Goal: Task Accomplishment & Management: Manage account settings

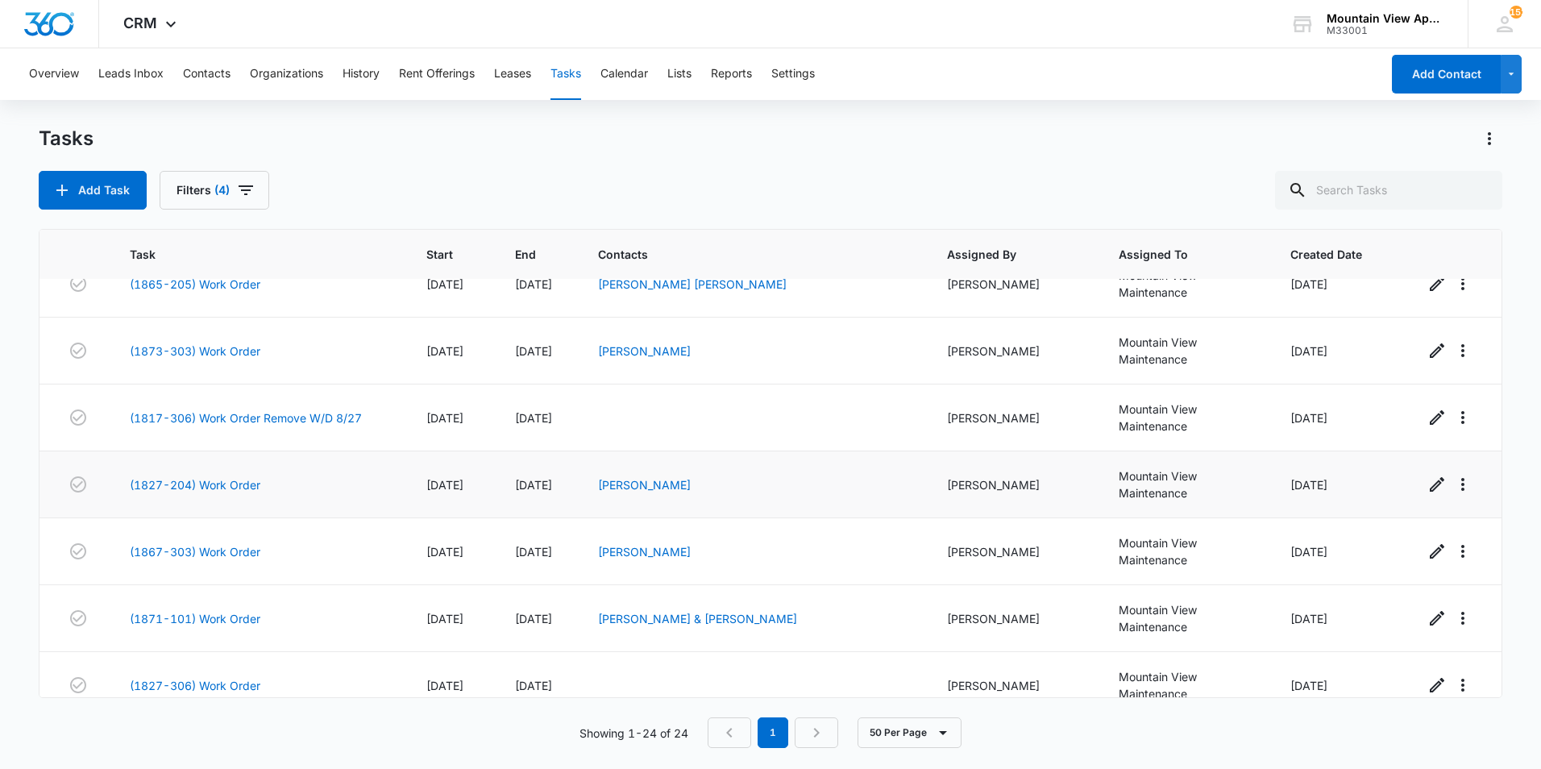
scroll to position [322, 0]
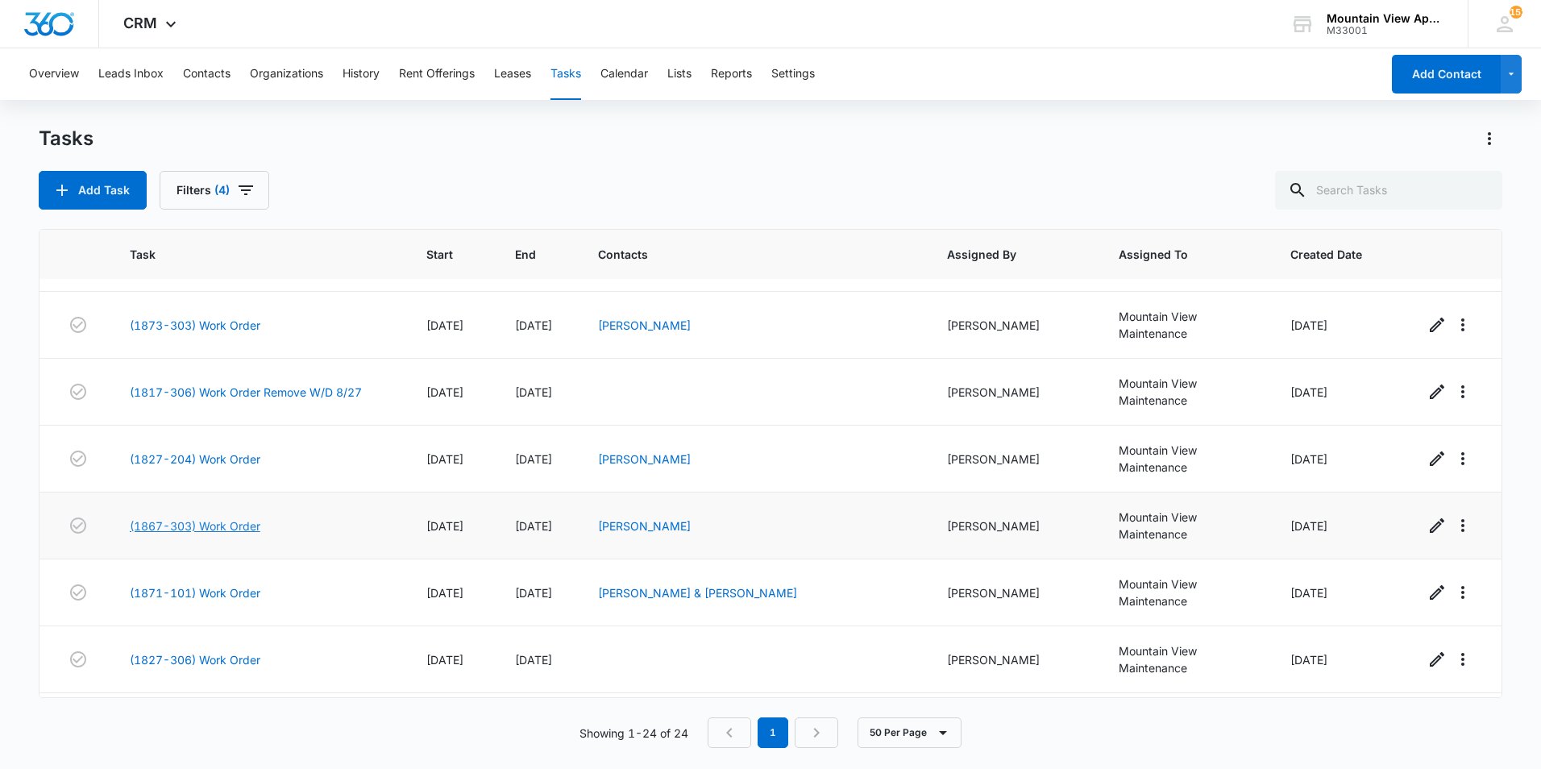
click at [236, 517] on link "(1867-303) Work Order" at bounding box center [195, 525] width 131 height 17
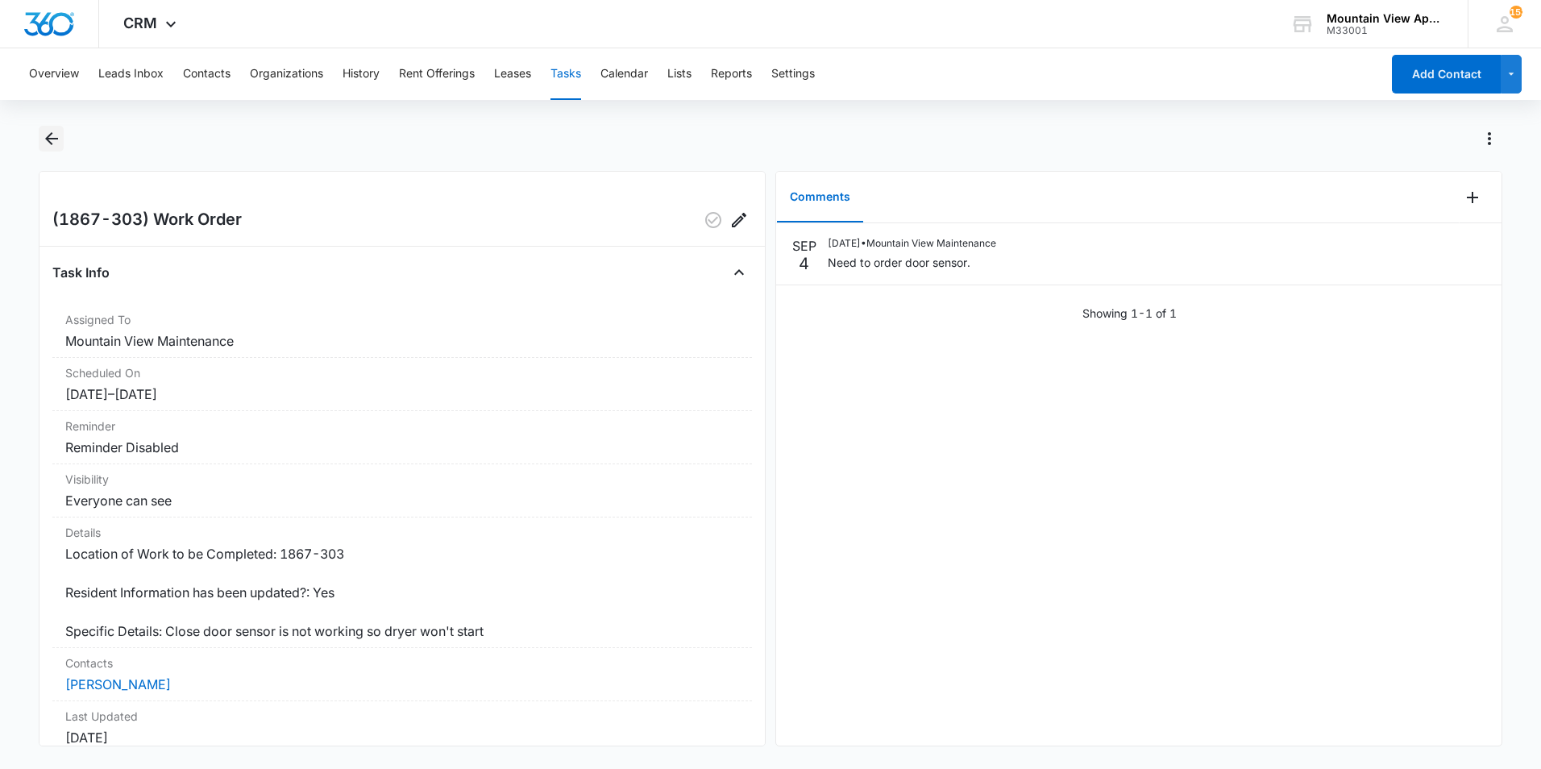
click at [45, 139] on icon "Back" at bounding box center [51, 138] width 13 height 13
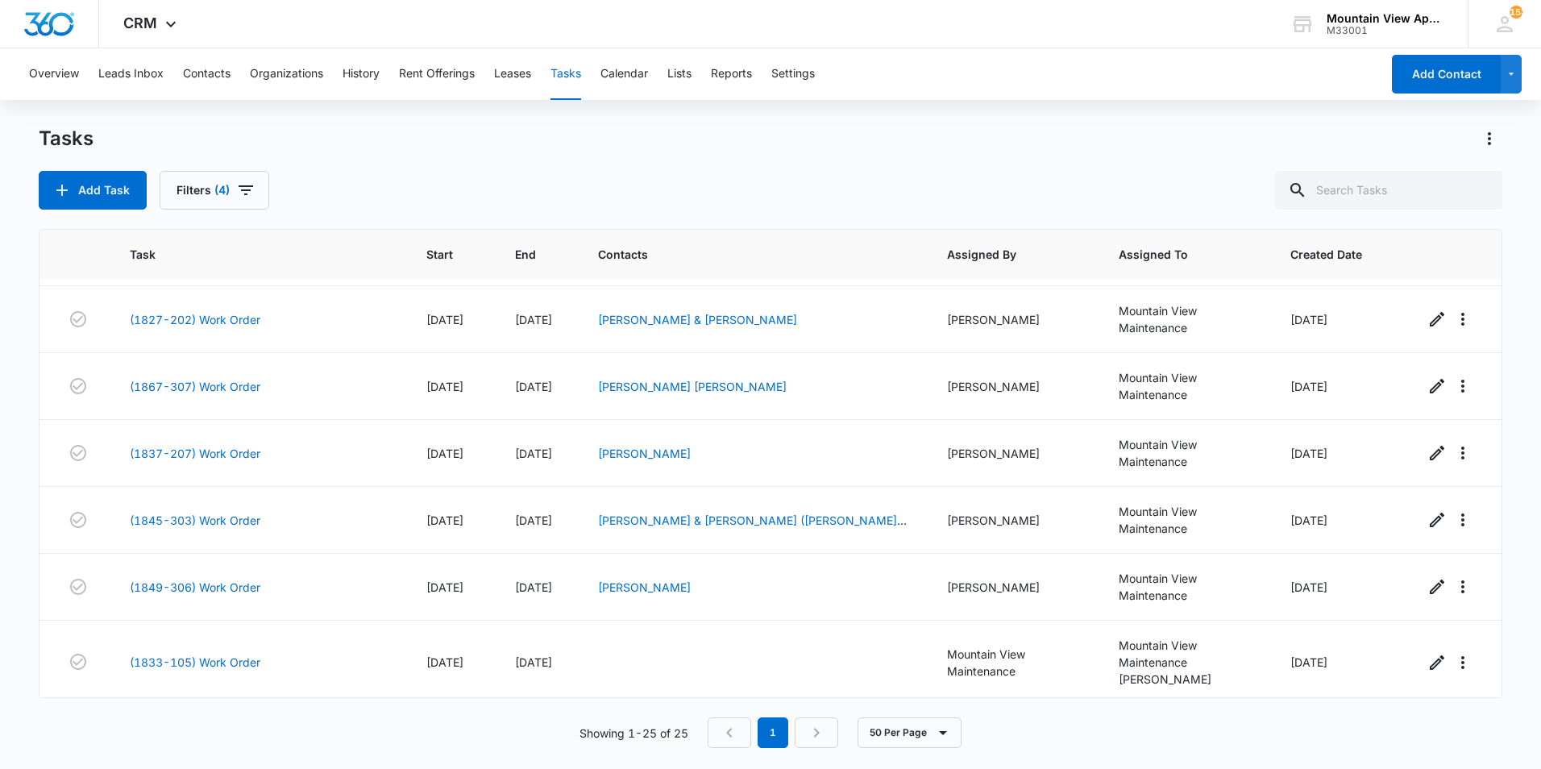
scroll to position [1087, 0]
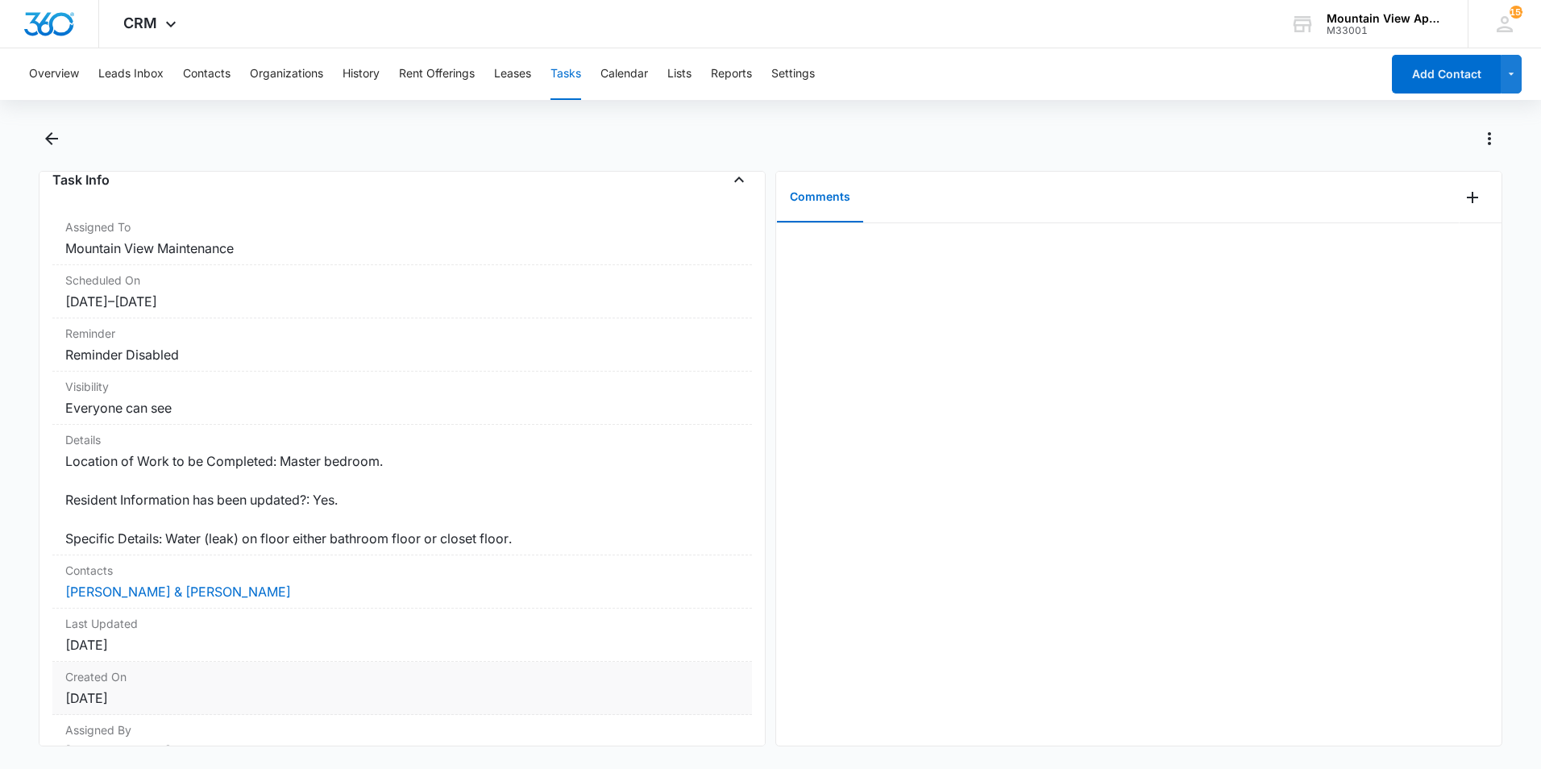
scroll to position [31, 0]
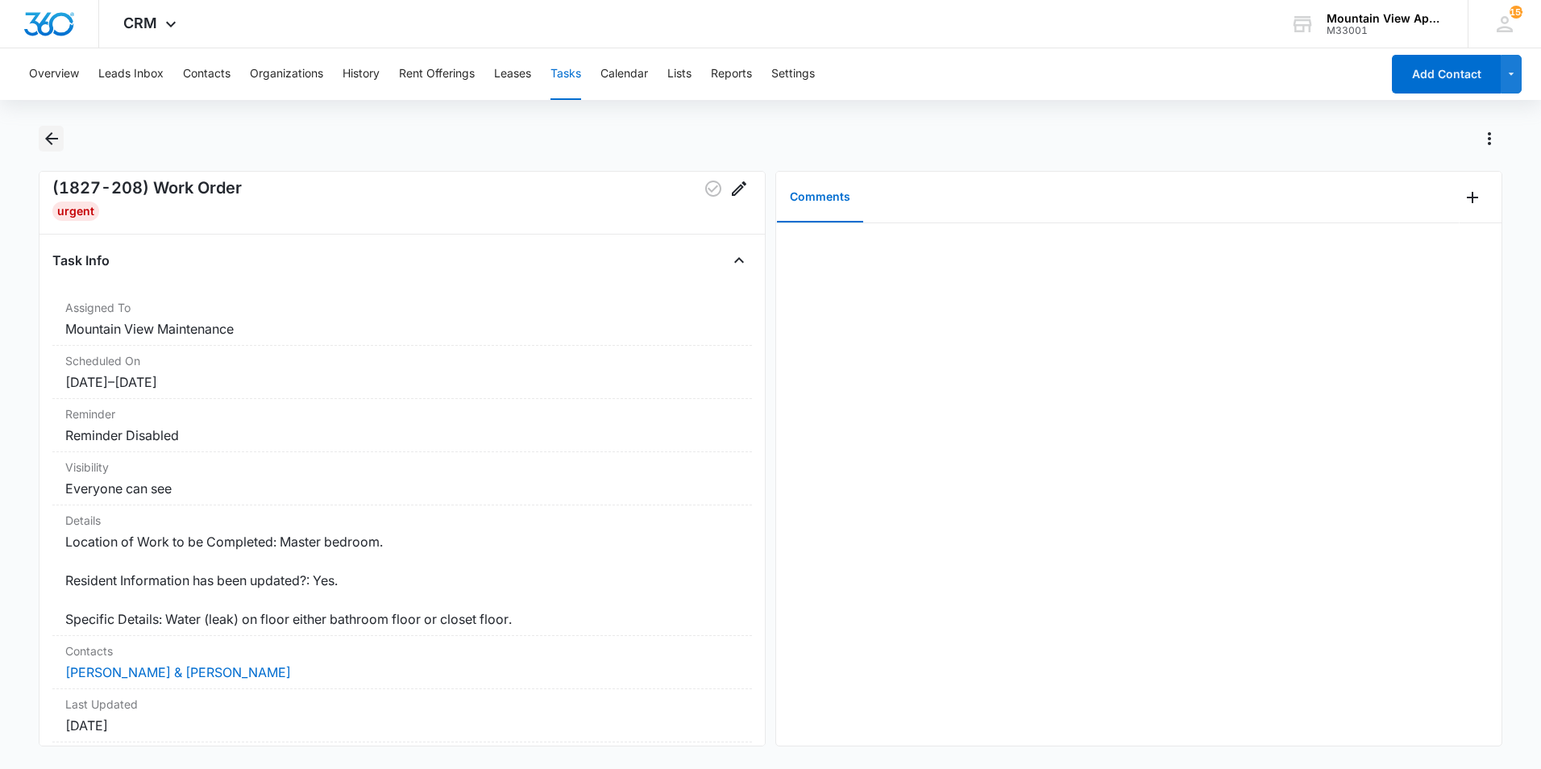
click at [43, 143] on icon "Back" at bounding box center [51, 138] width 19 height 19
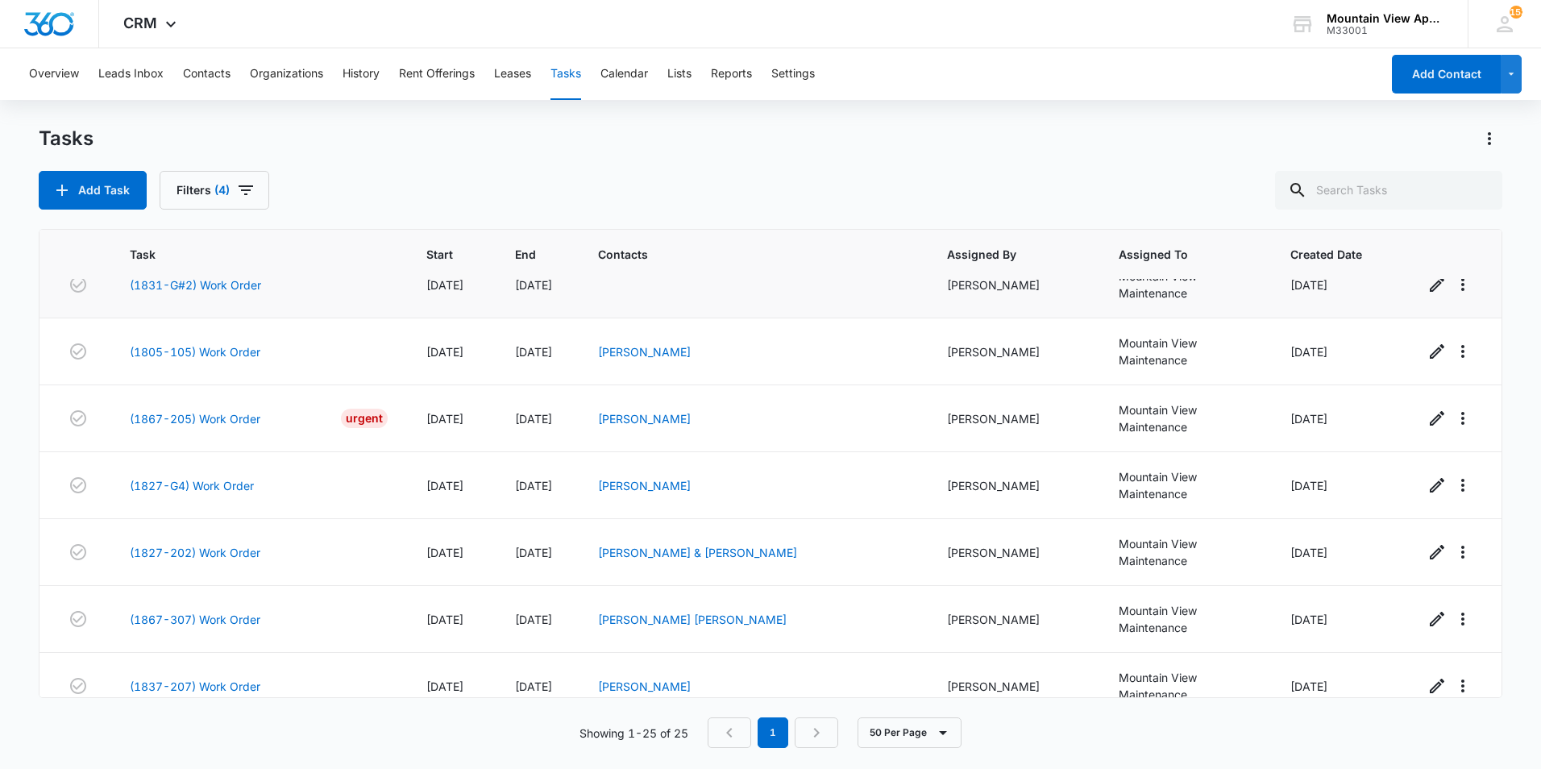
scroll to position [887, 0]
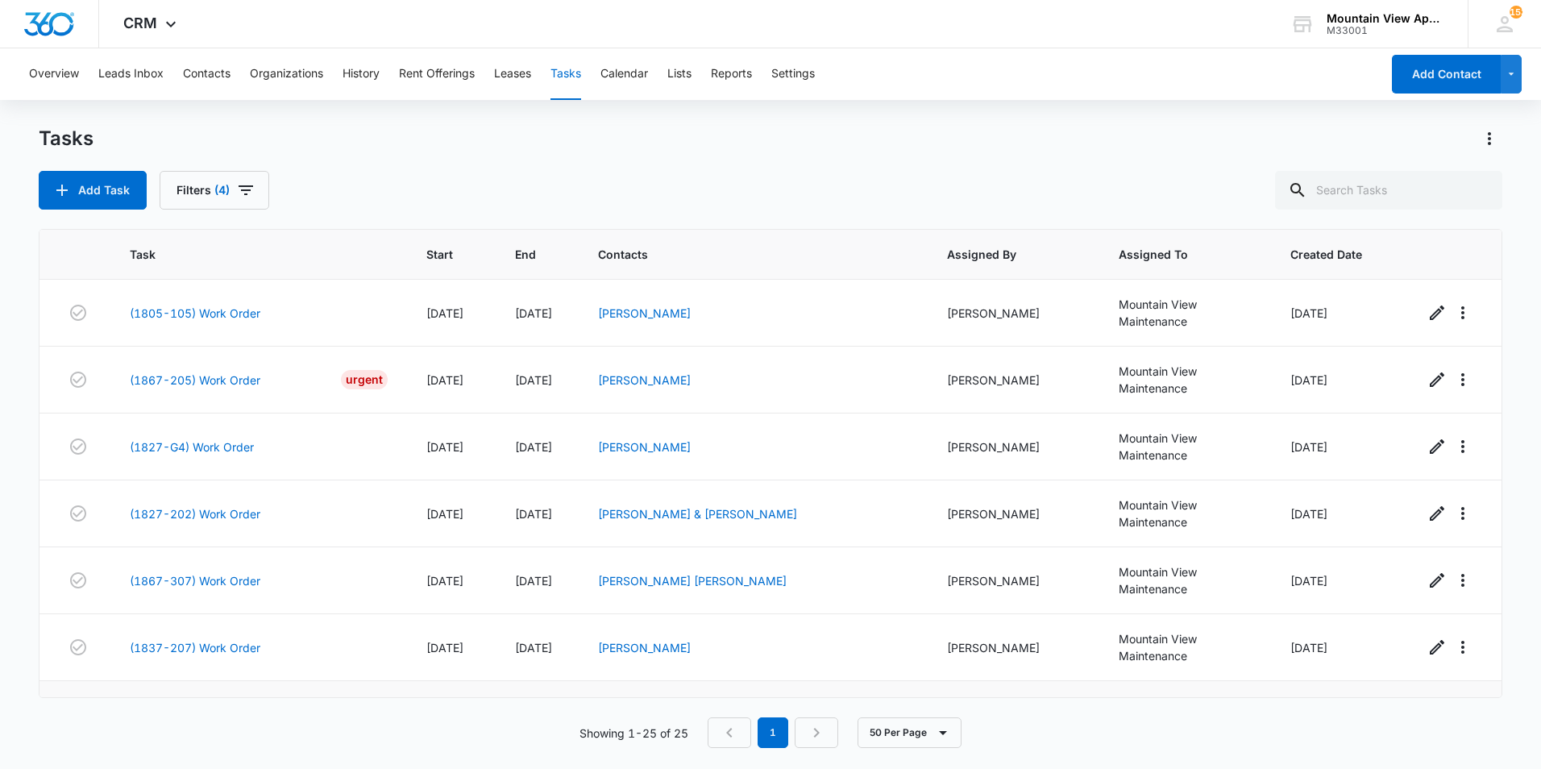
click at [226, 706] on link "(1845-303) Work Order" at bounding box center [195, 714] width 131 height 17
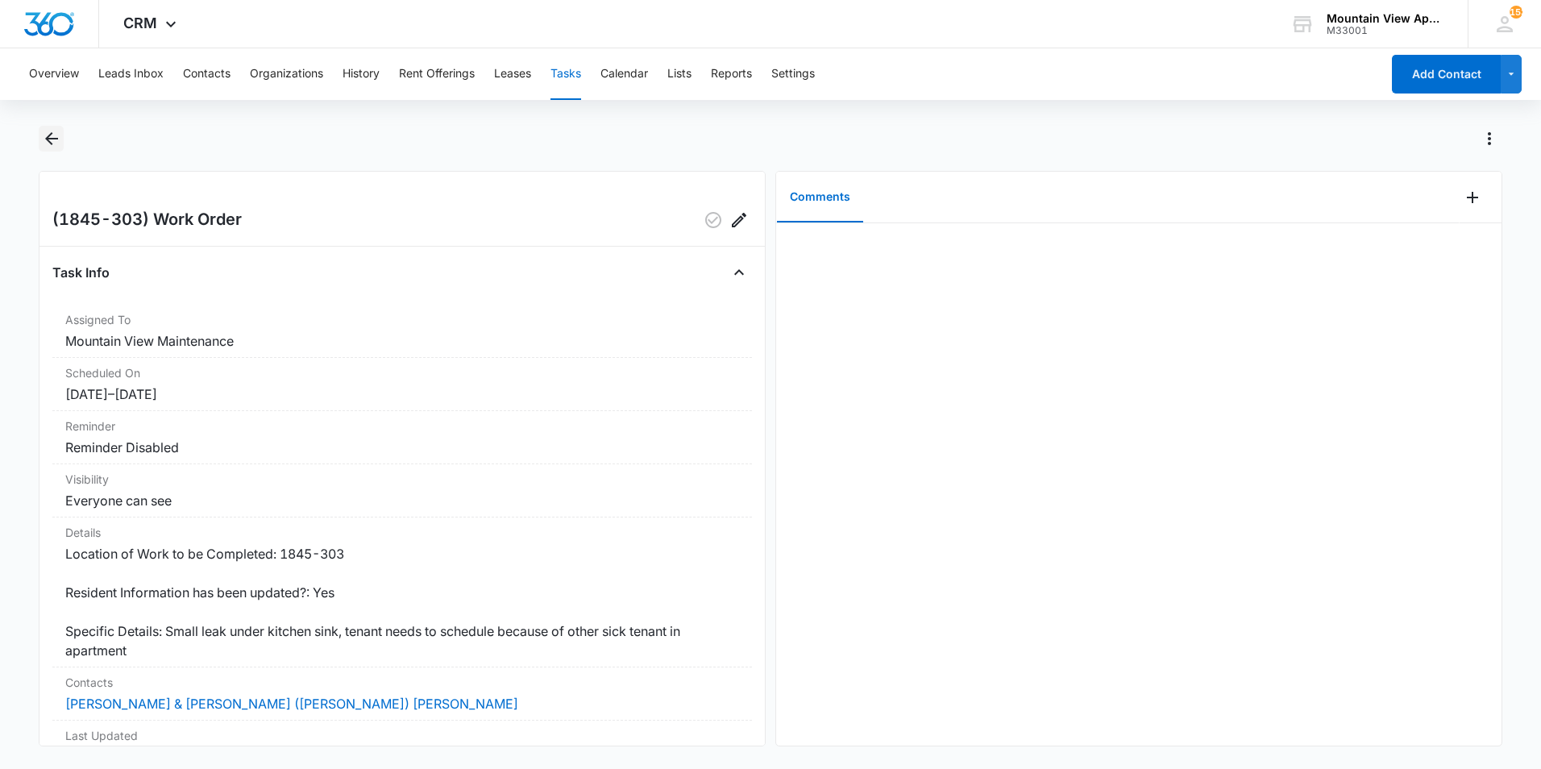
click at [44, 139] on icon "Back" at bounding box center [51, 138] width 19 height 19
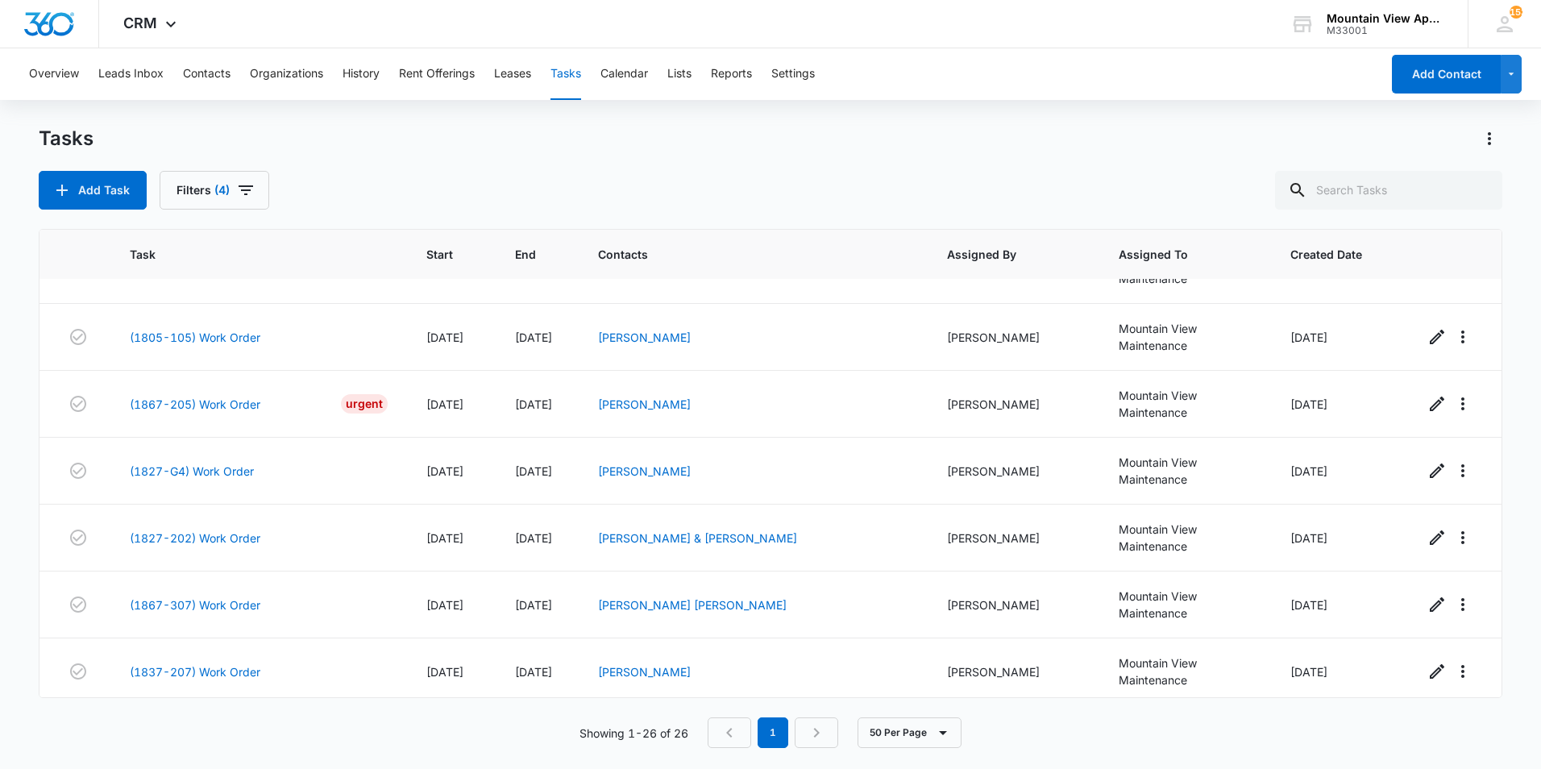
scroll to position [824, 0]
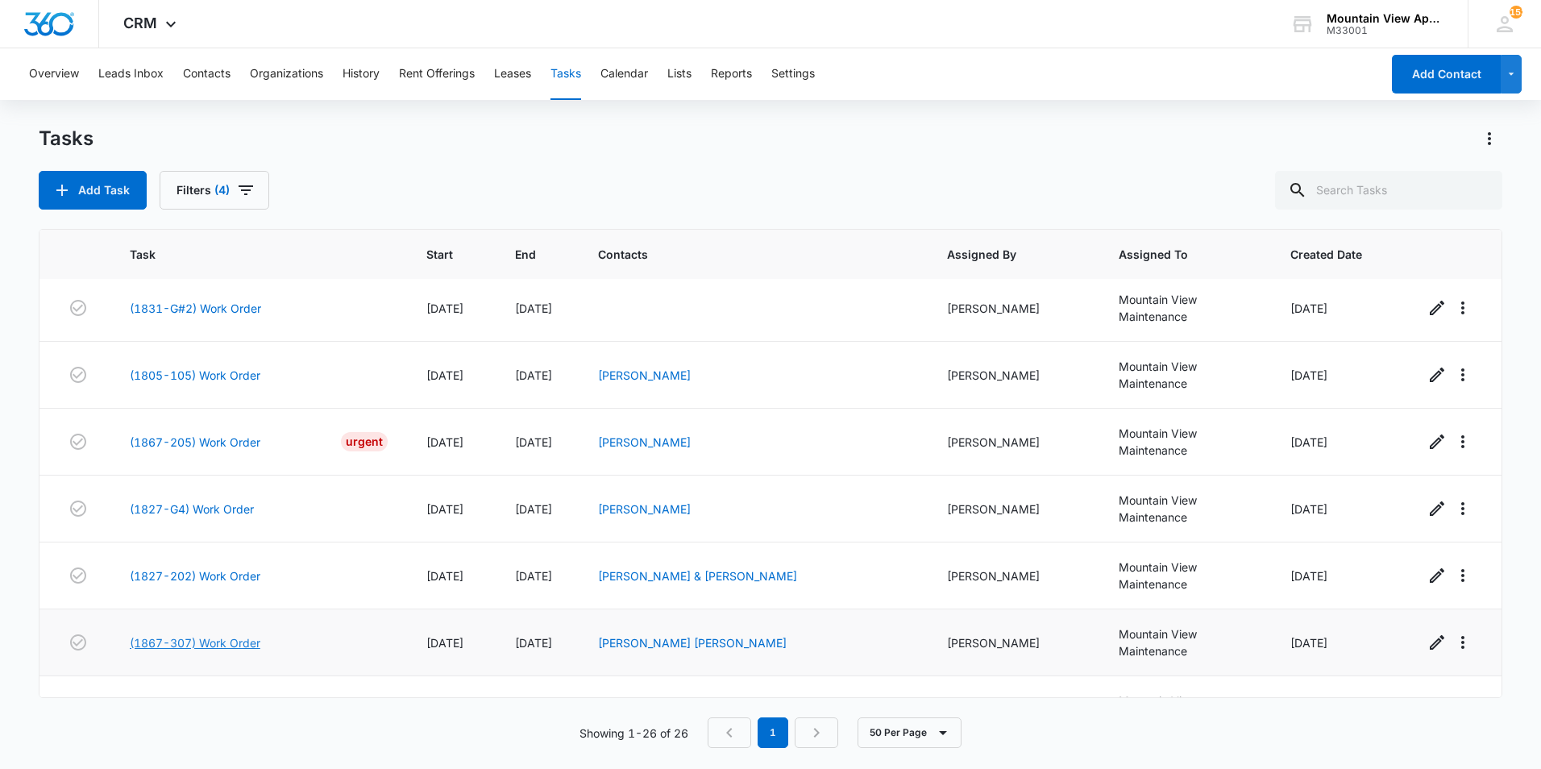
click at [196, 634] on link "(1867-307) Work Order" at bounding box center [195, 642] width 131 height 17
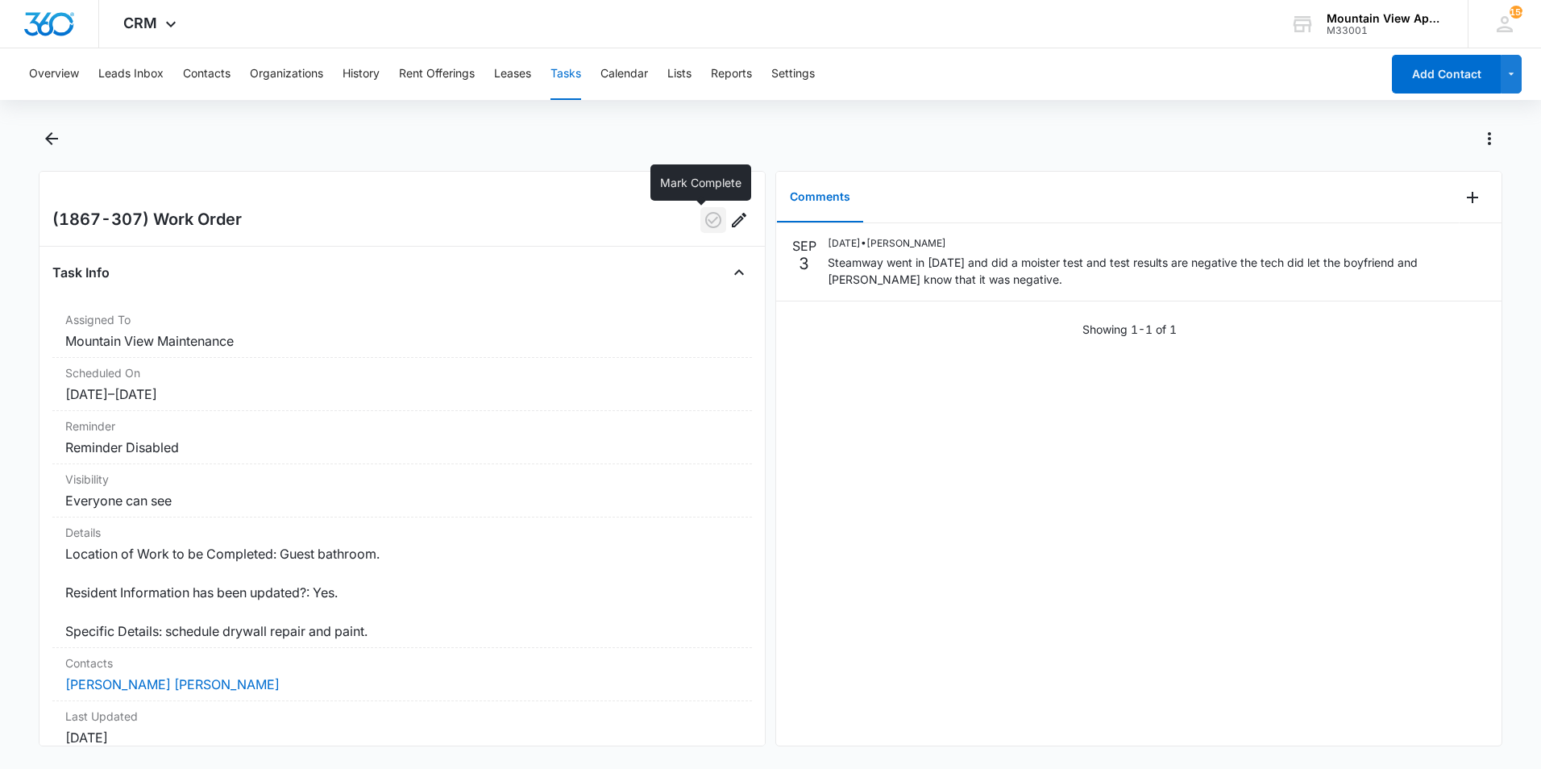
click at [704, 222] on icon "button" at bounding box center [713, 219] width 19 height 19
click at [51, 141] on icon "Back" at bounding box center [51, 138] width 19 height 19
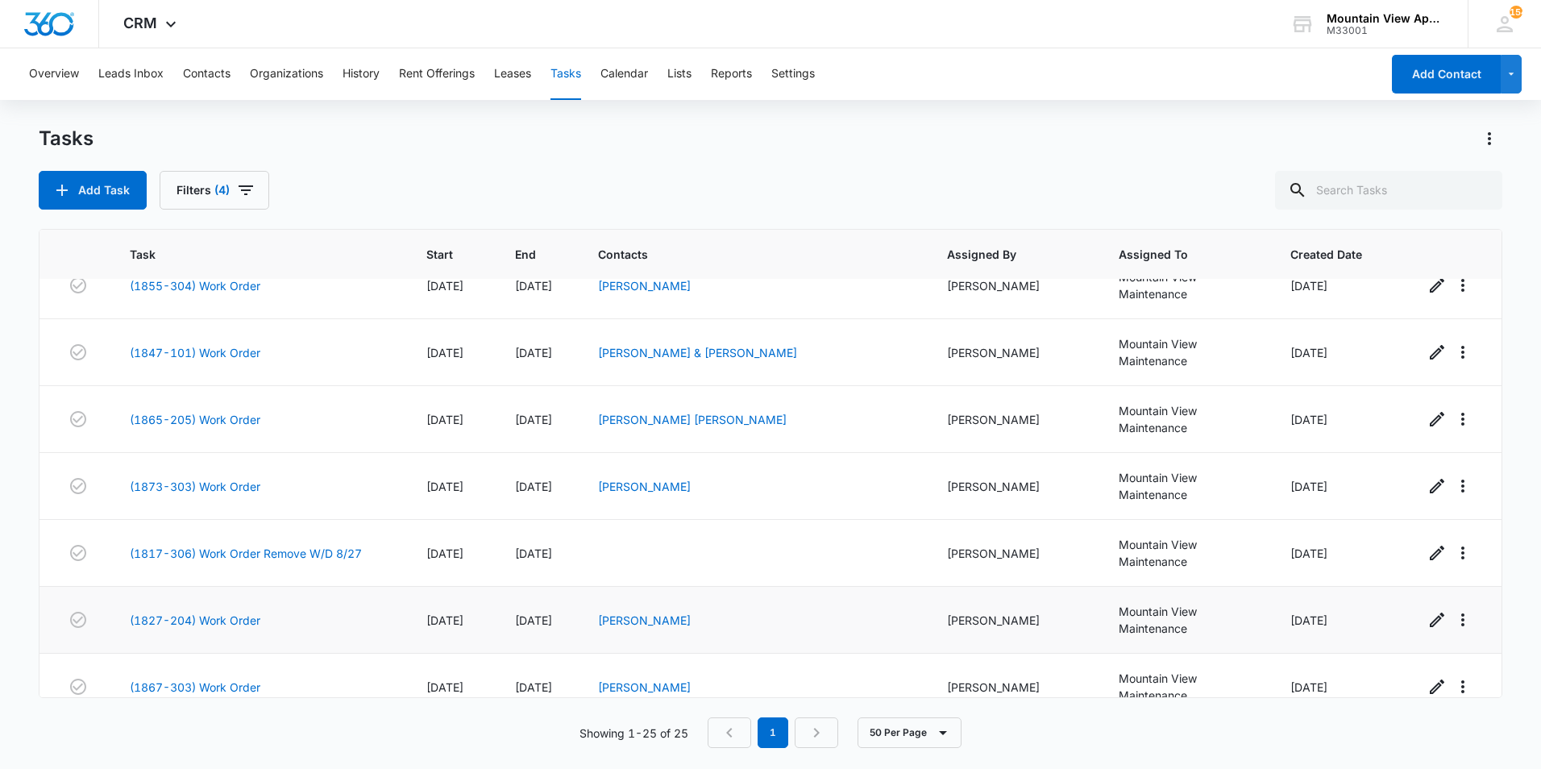
scroll to position [242, 0]
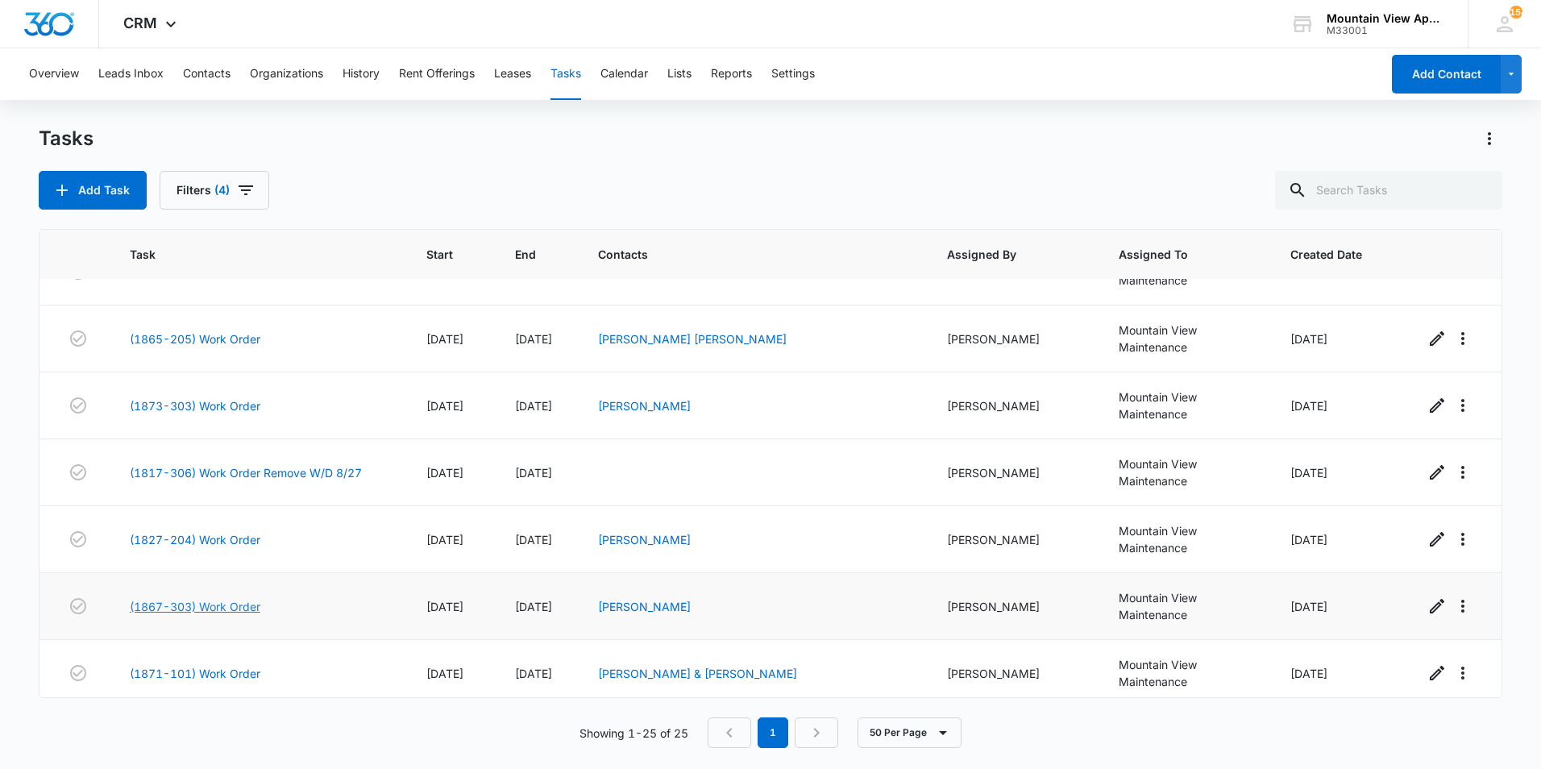
click at [240, 598] on link "(1867-303) Work Order" at bounding box center [195, 606] width 131 height 17
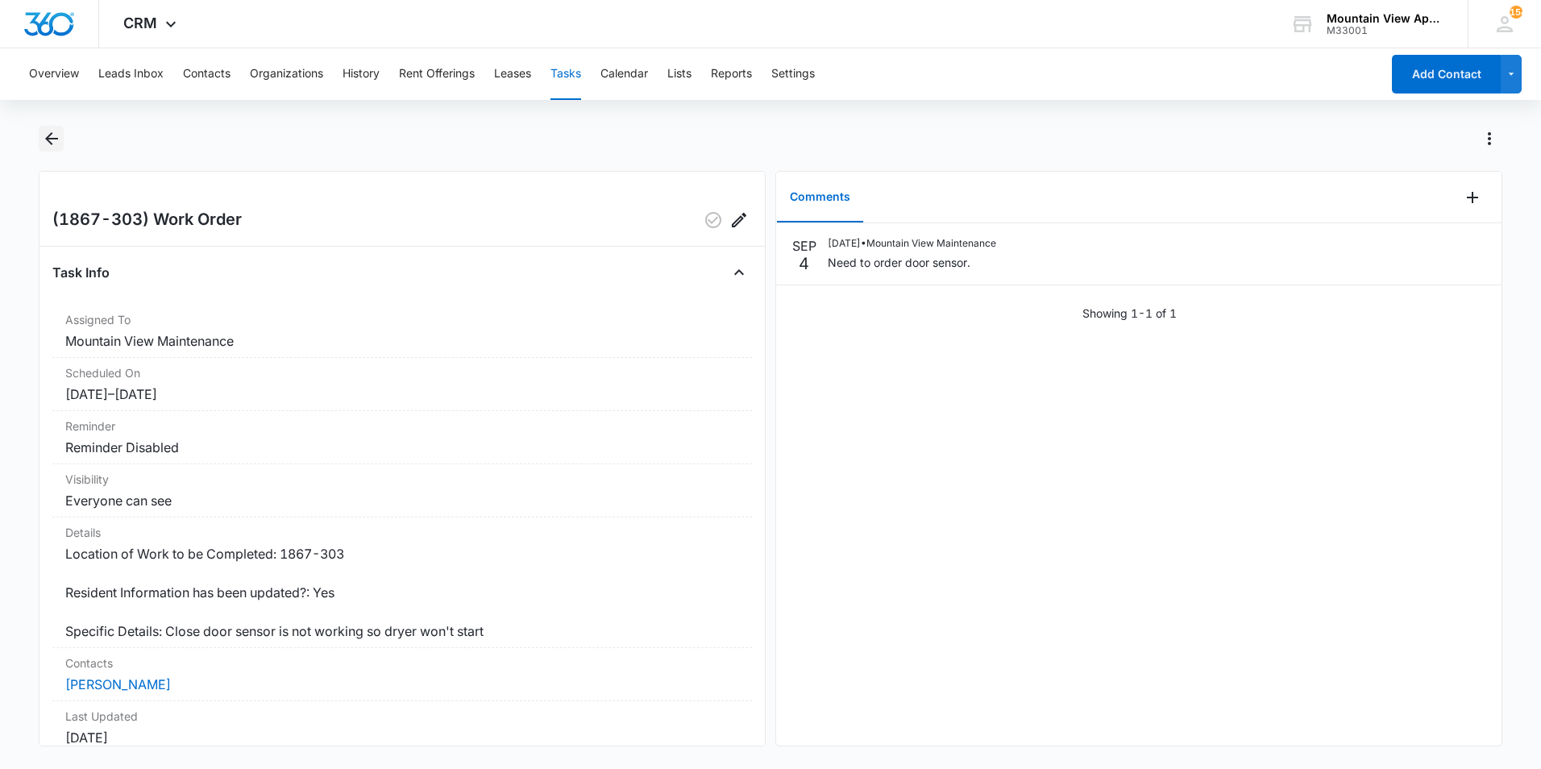
click at [48, 140] on icon "Back" at bounding box center [51, 138] width 13 height 13
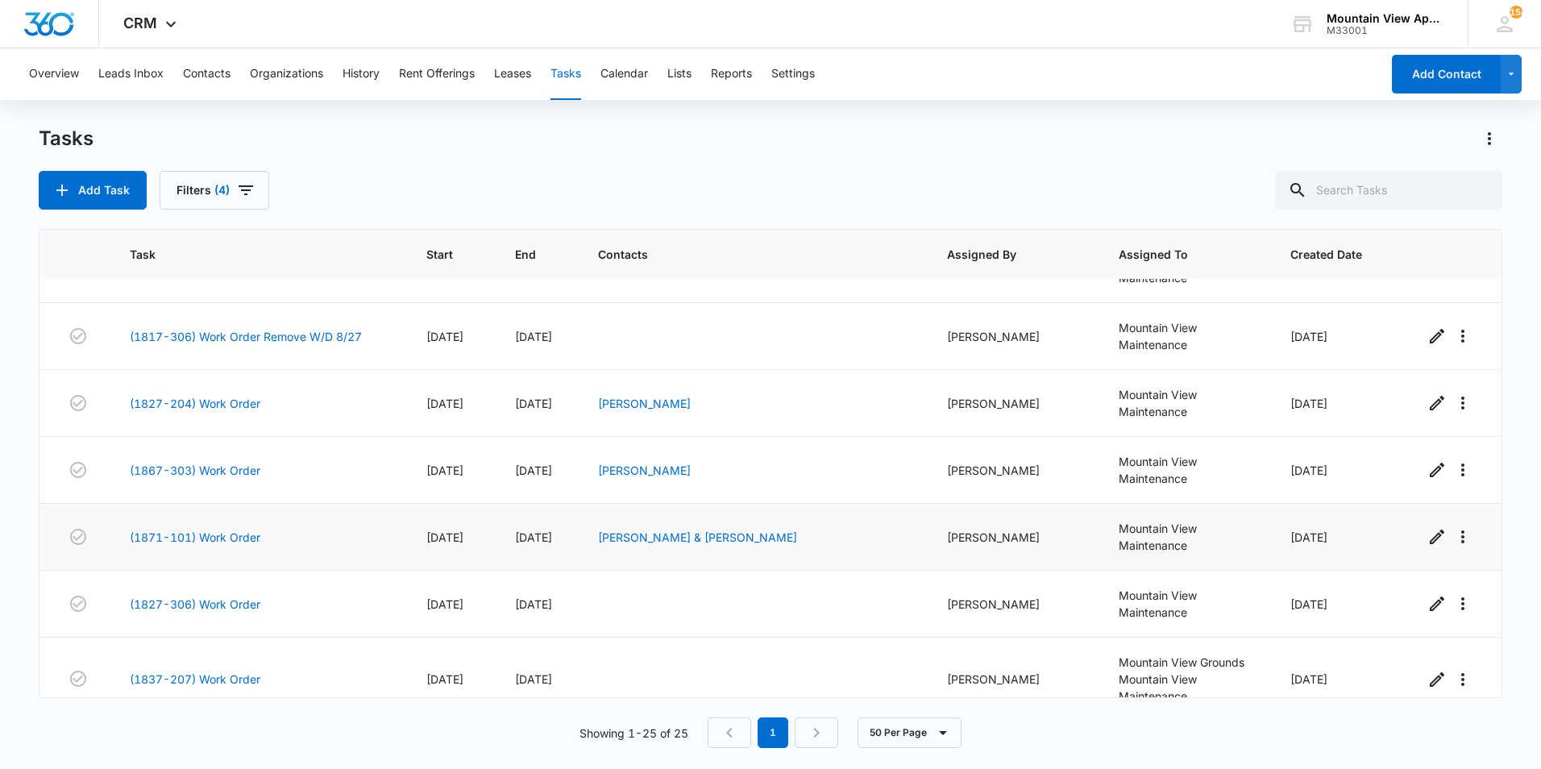
scroll to position [403, 0]
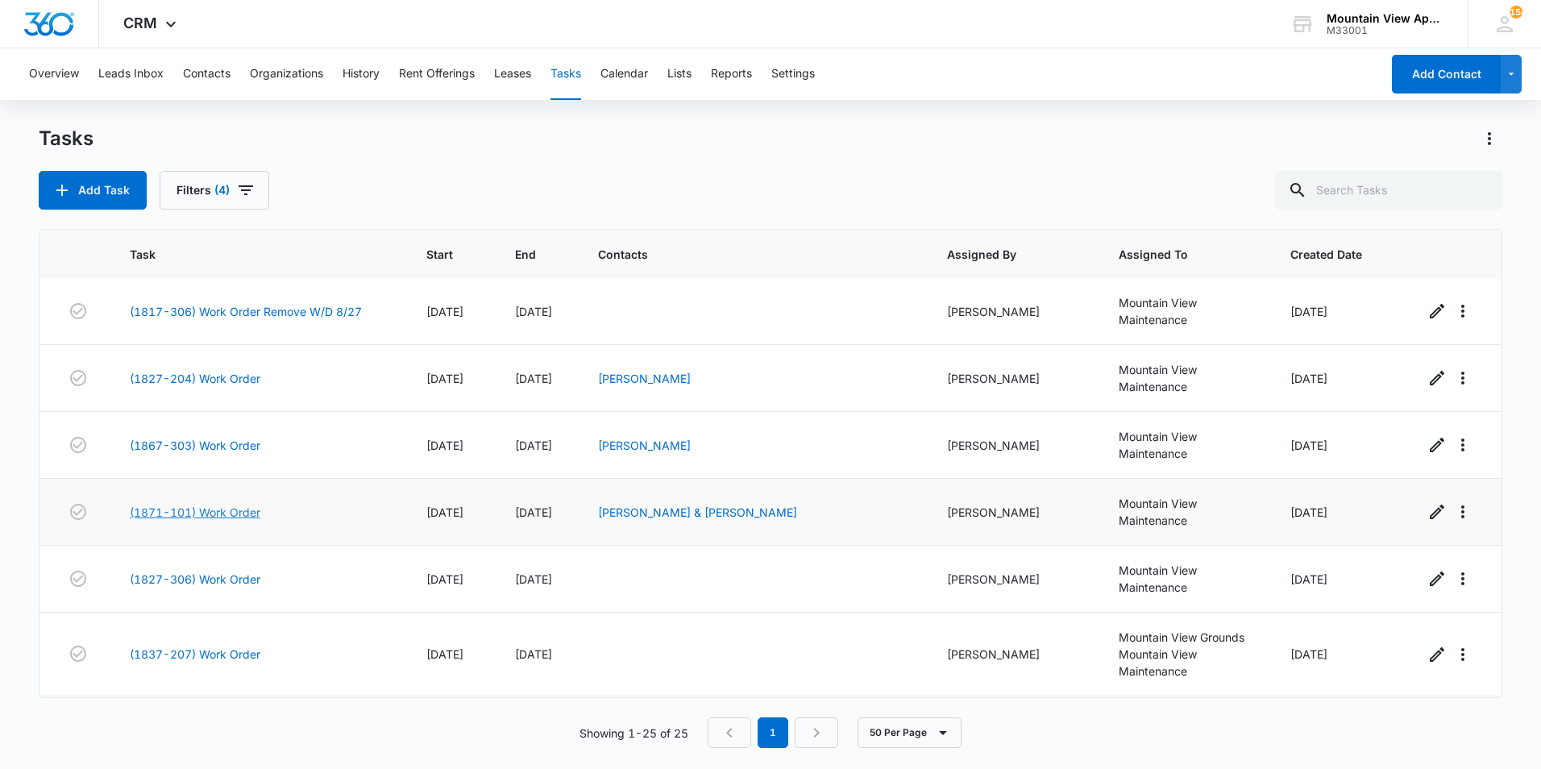
click at [226, 504] on link "(1871-101) Work Order" at bounding box center [195, 512] width 131 height 17
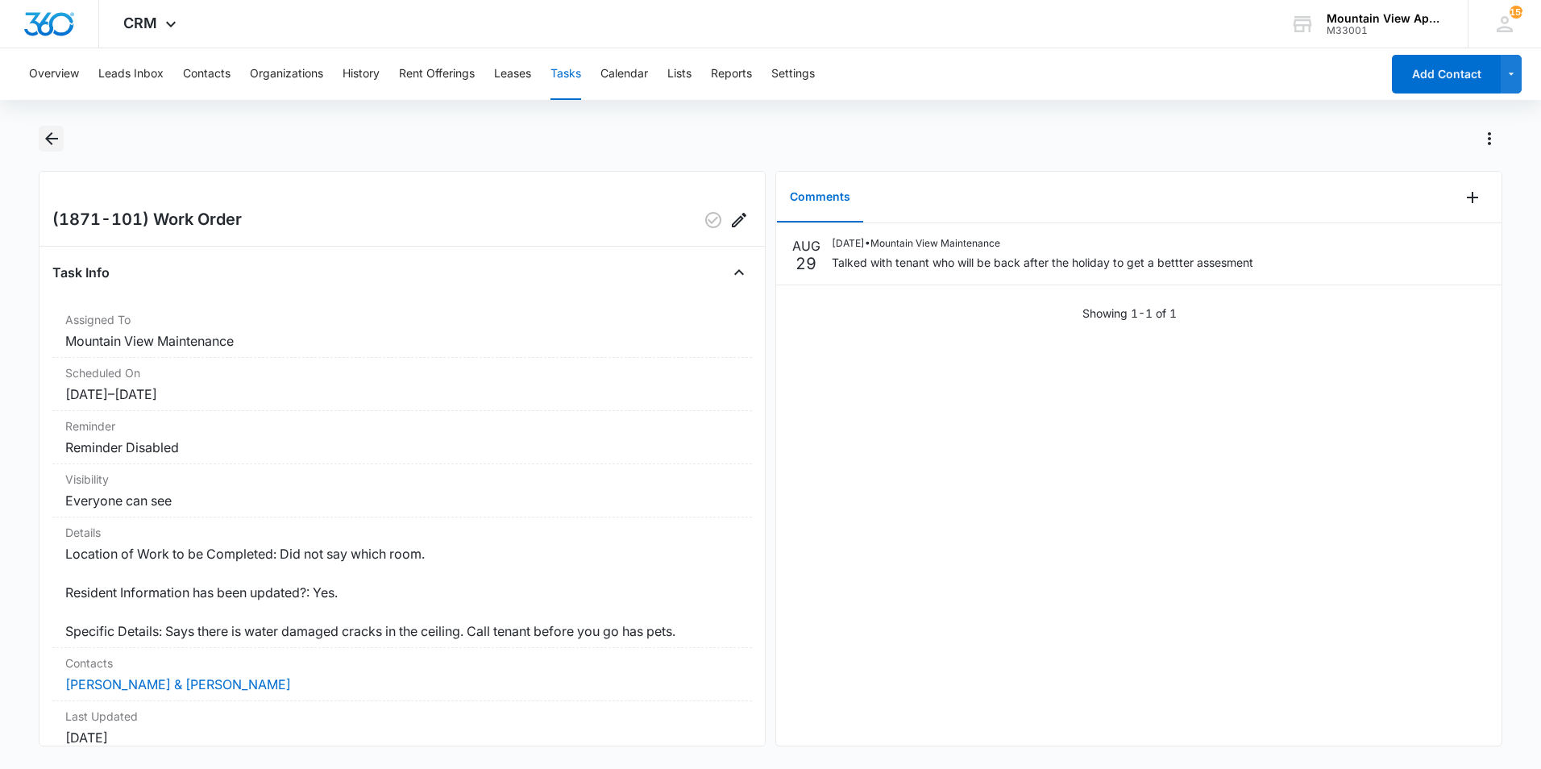
click at [52, 135] on icon "Back" at bounding box center [51, 138] width 19 height 19
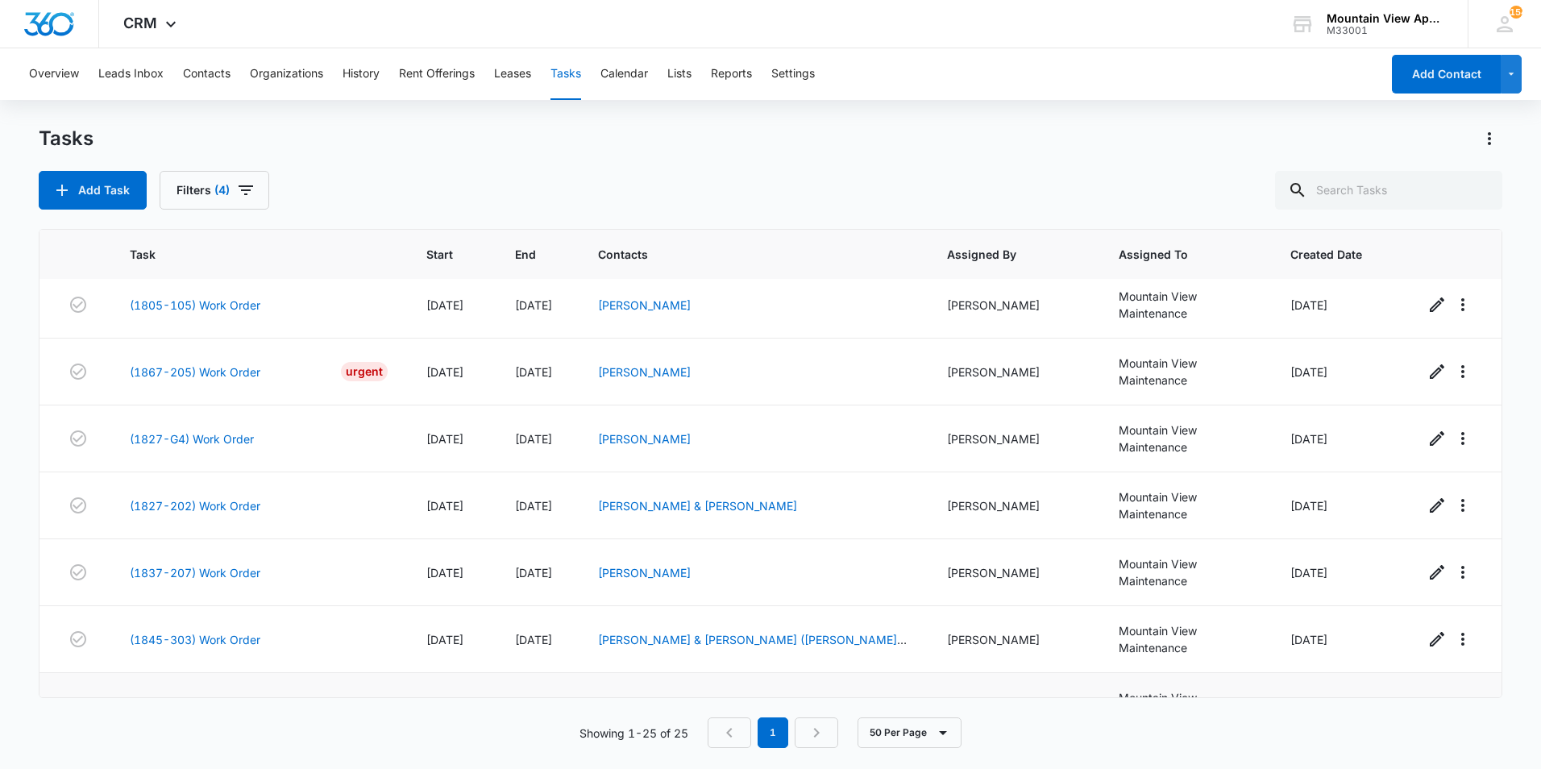
scroll to position [1087, 0]
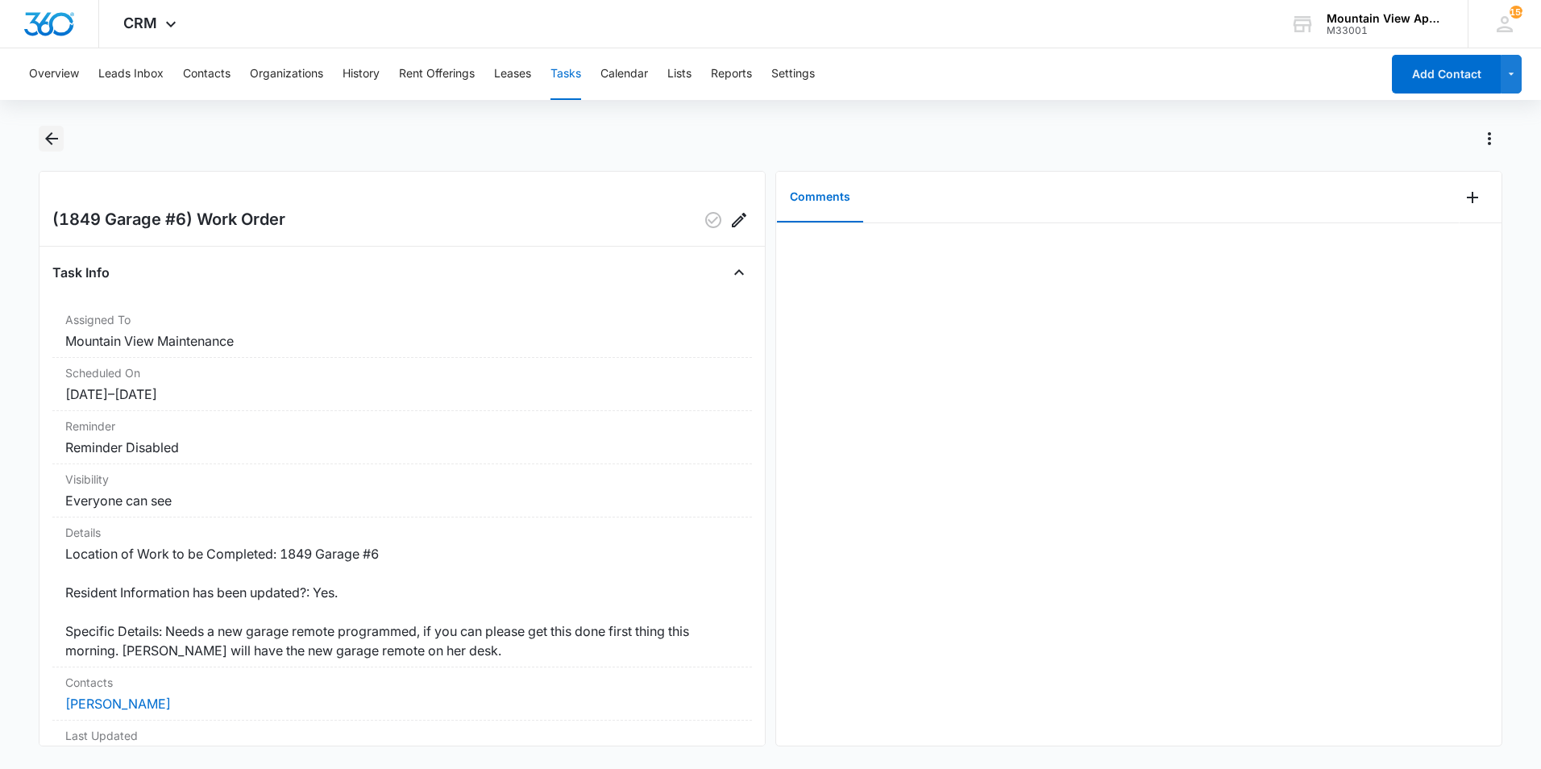
click at [46, 140] on icon "Back" at bounding box center [51, 138] width 19 height 19
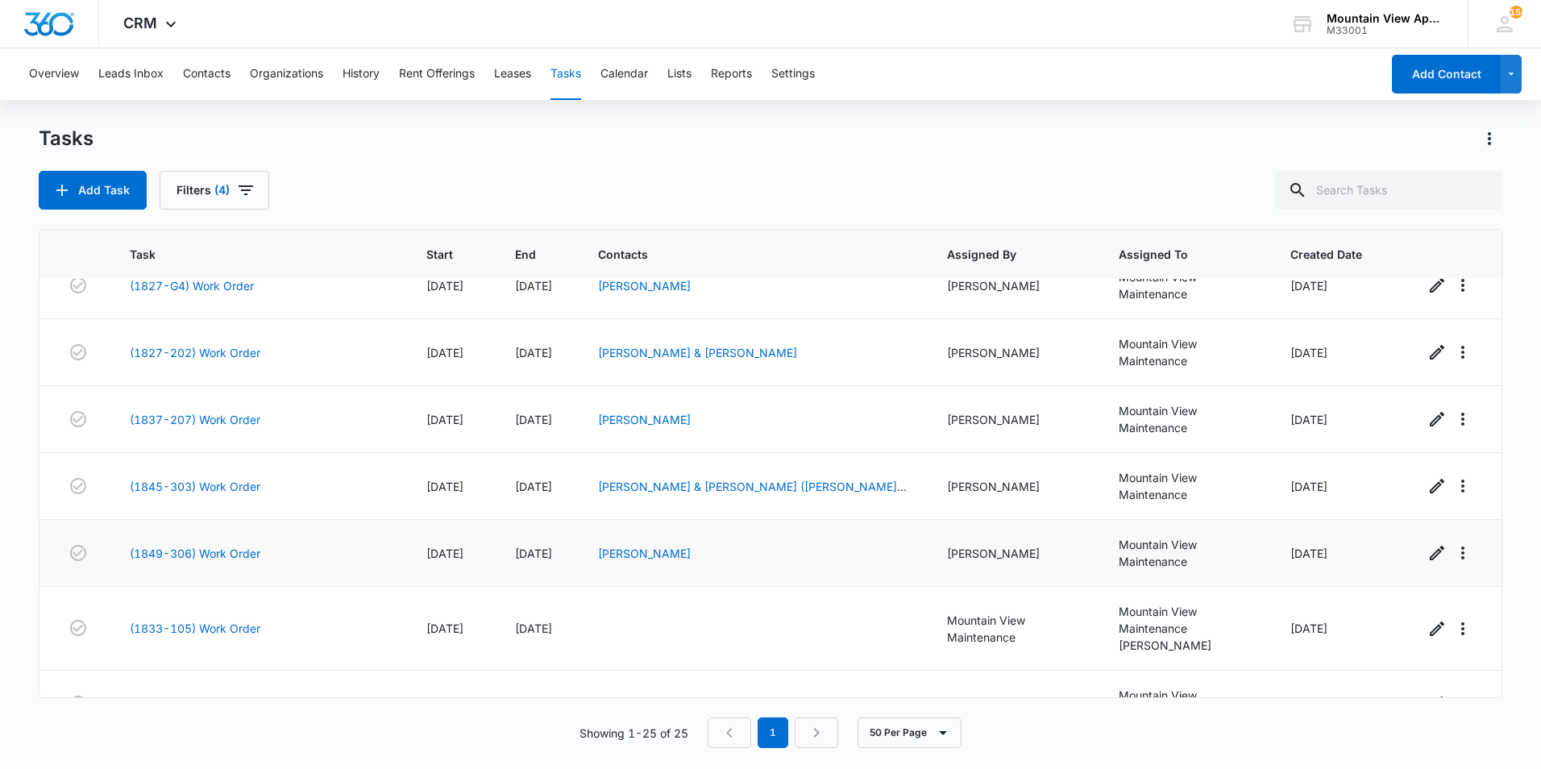
scroll to position [1087, 0]
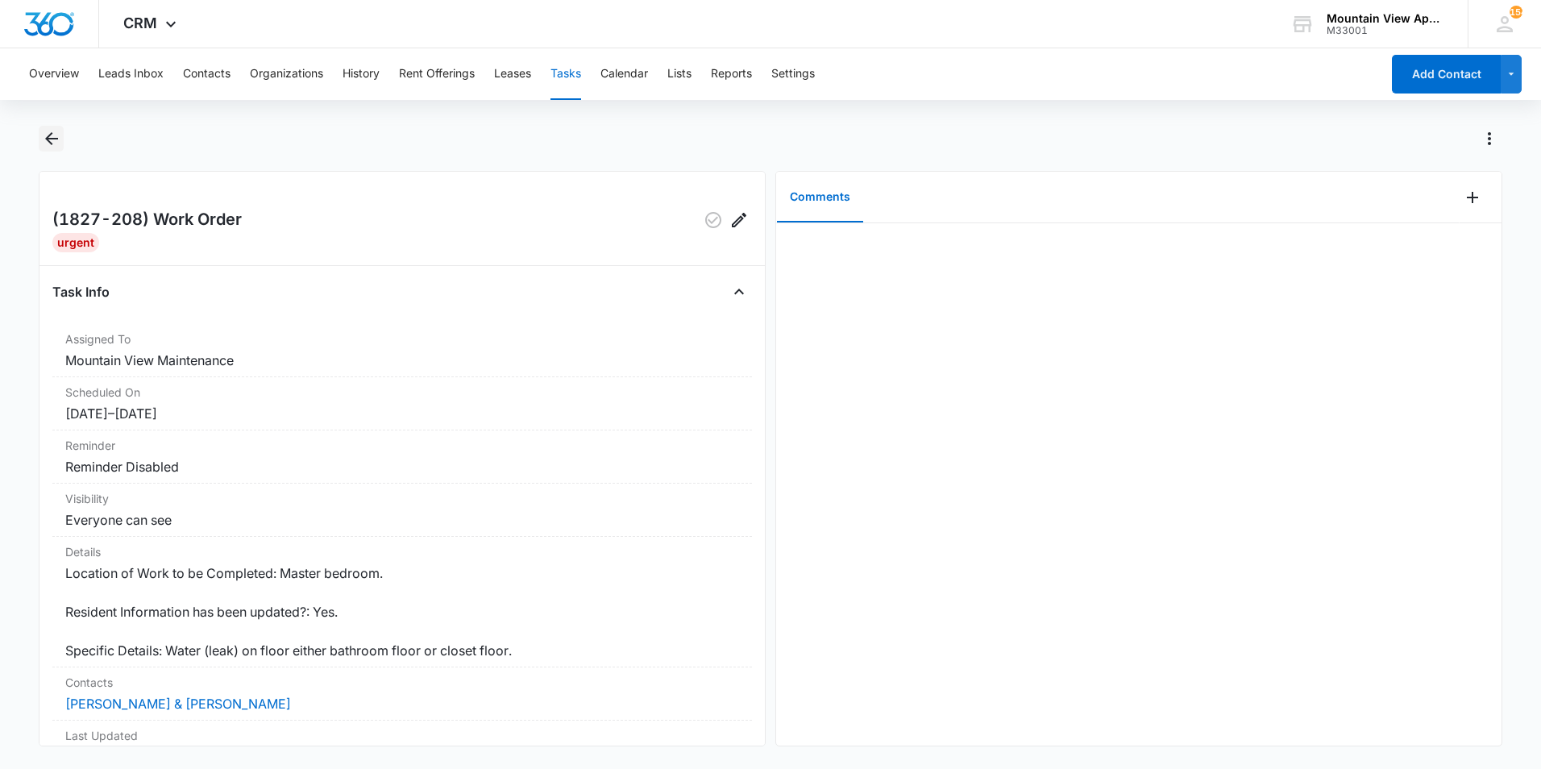
click at [47, 139] on icon "Back" at bounding box center [51, 138] width 13 height 13
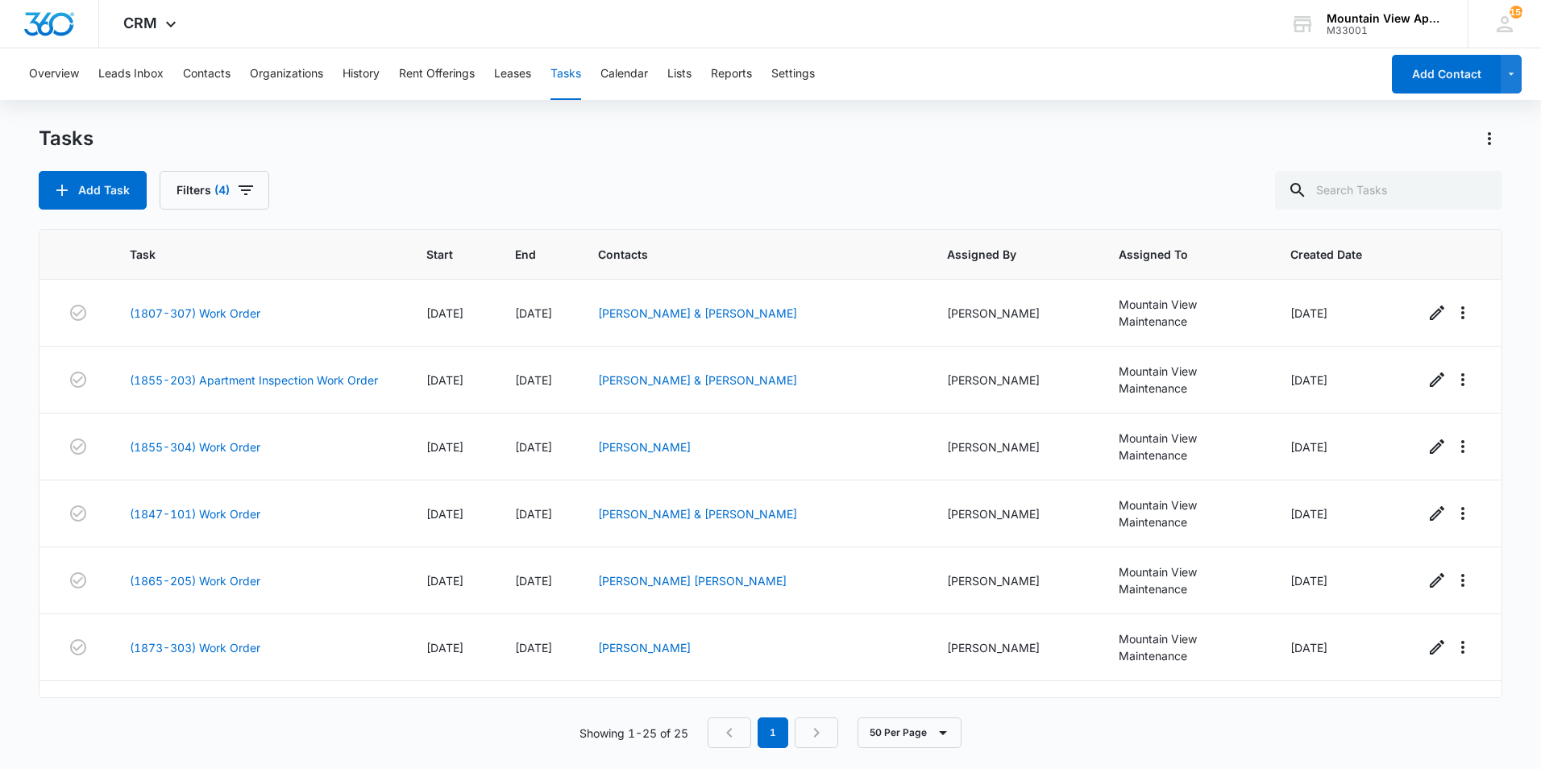
click at [500, 198] on div "Add Task Filters (4)" at bounding box center [771, 190] width 1464 height 39
